Goal: Task Accomplishment & Management: Use online tool/utility

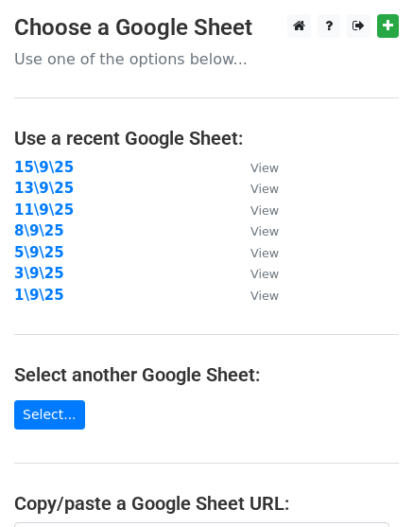
scroll to position [354, 0]
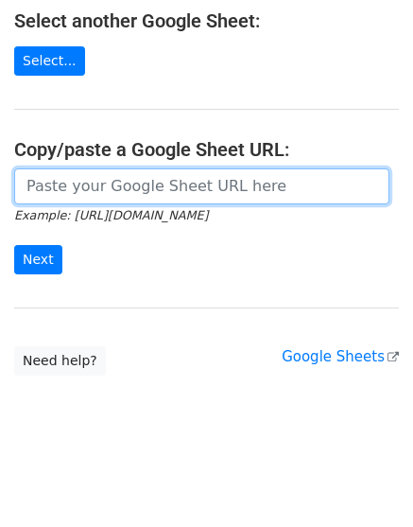
drag, startPoint x: 143, startPoint y: 175, endPoint x: 93, endPoint y: 210, distance: 61.2
click at [143, 175] on input "url" at bounding box center [202, 186] width 376 height 36
paste input "[URL][DOMAIN_NAME]"
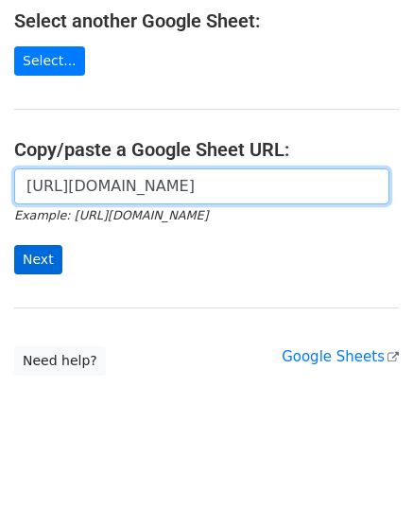
scroll to position [0, 376]
type input "[URL][DOMAIN_NAME]"
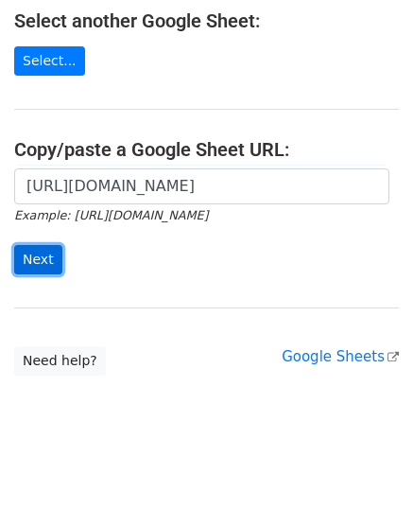
click at [36, 260] on input "Next" at bounding box center [38, 259] width 48 height 29
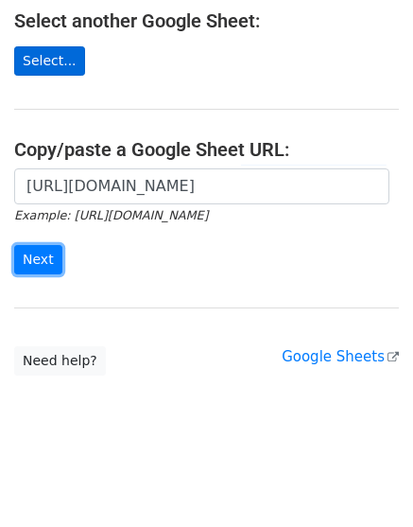
scroll to position [0, 0]
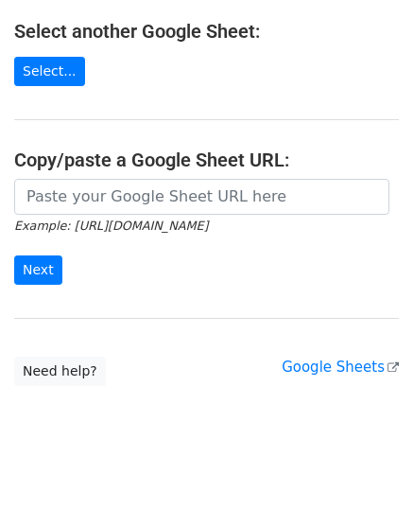
scroll to position [354, 0]
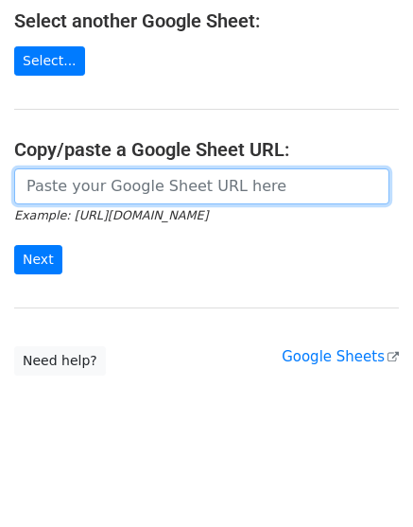
click at [107, 186] on input "url" at bounding box center [202, 186] width 376 height 36
paste input "[URL][DOMAIN_NAME]"
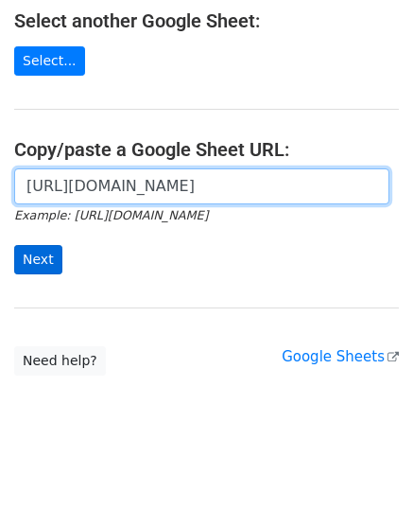
scroll to position [0, 376]
type input "[URL][DOMAIN_NAME]"
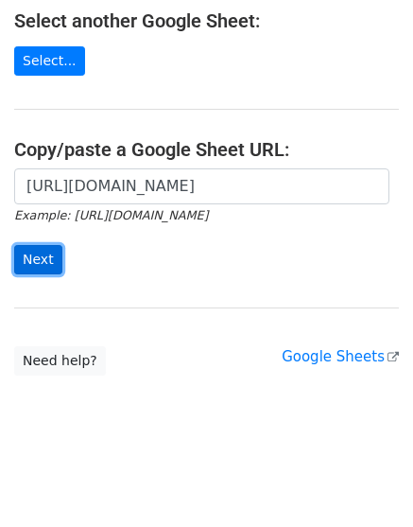
scroll to position [0, 0]
click at [37, 260] on input "Next" at bounding box center [38, 259] width 48 height 29
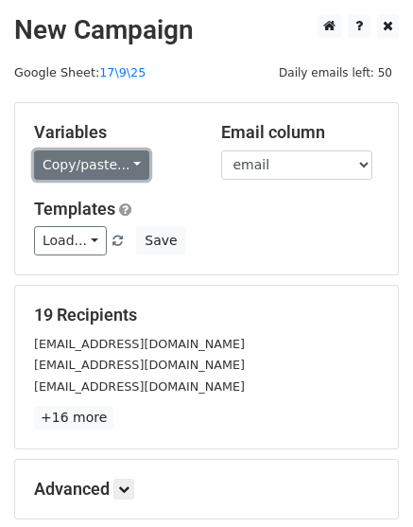
click at [95, 157] on link "Copy/paste..." at bounding box center [91, 164] width 115 height 29
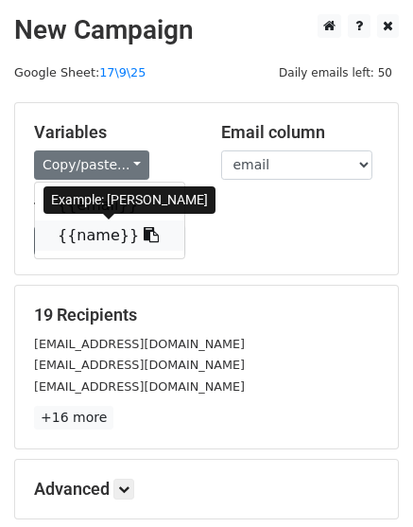
click at [100, 233] on link "{{name}}" at bounding box center [110, 235] width 150 height 30
